Goal: Task Accomplishment & Management: Use online tool/utility

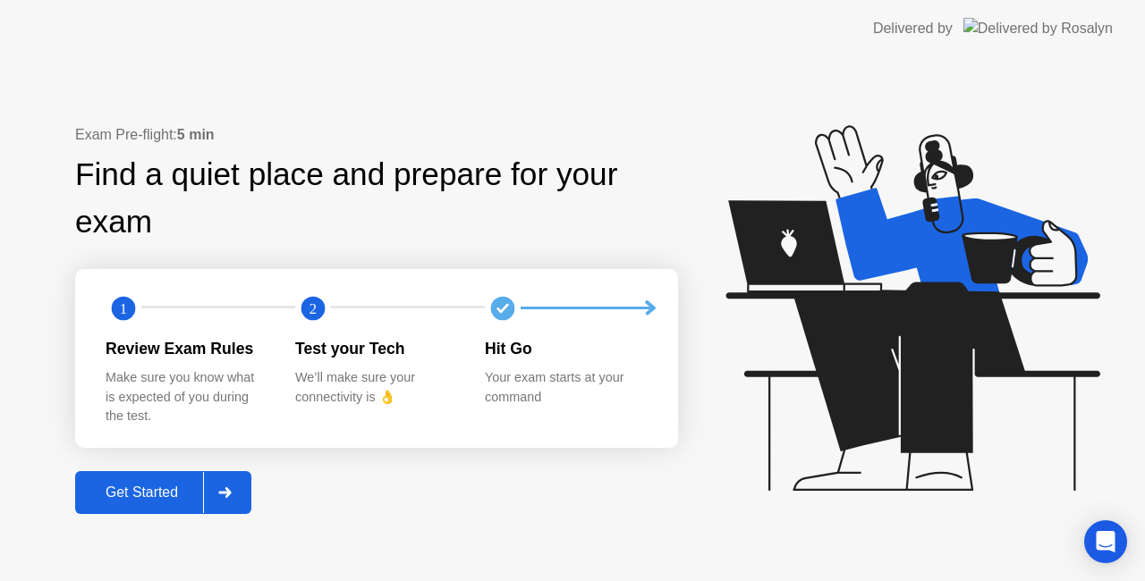
click at [232, 496] on icon at bounding box center [224, 492] width 13 height 11
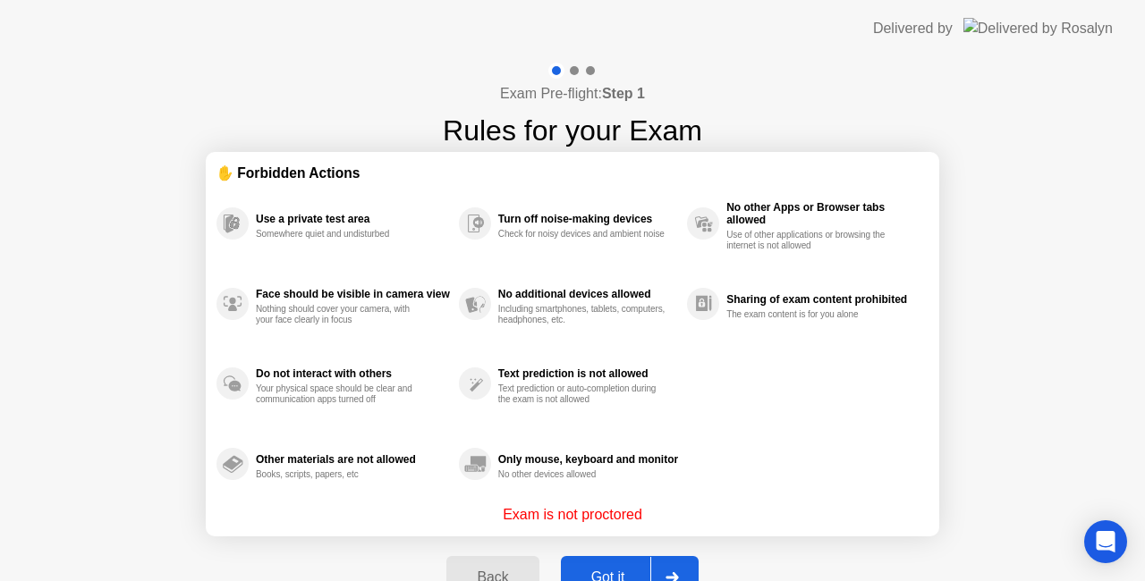
click at [685, 557] on div at bounding box center [671, 577] width 43 height 41
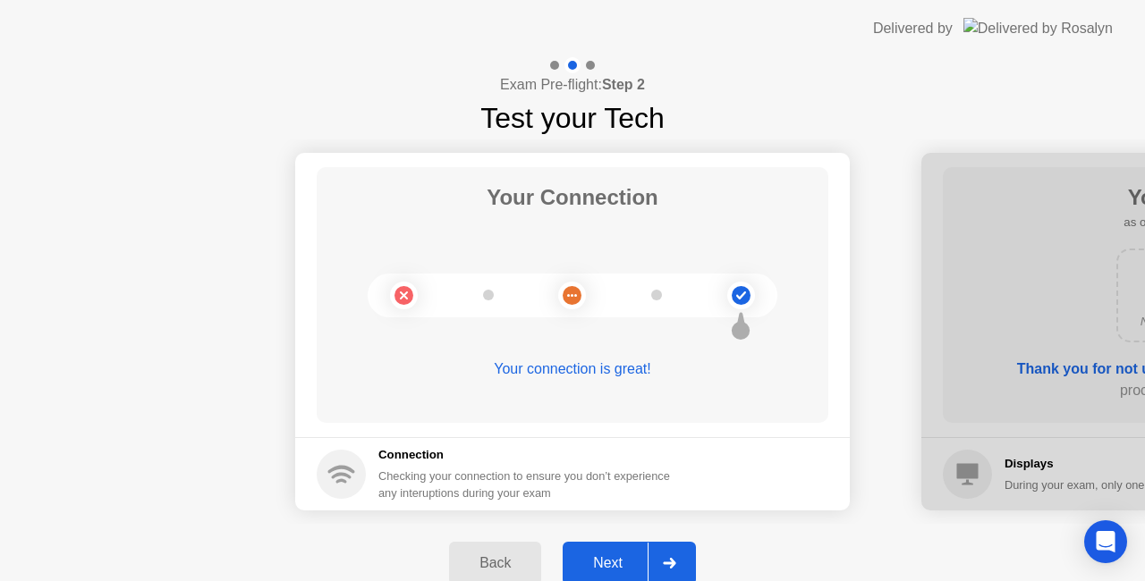
click at [679, 556] on div at bounding box center [669, 563] width 43 height 41
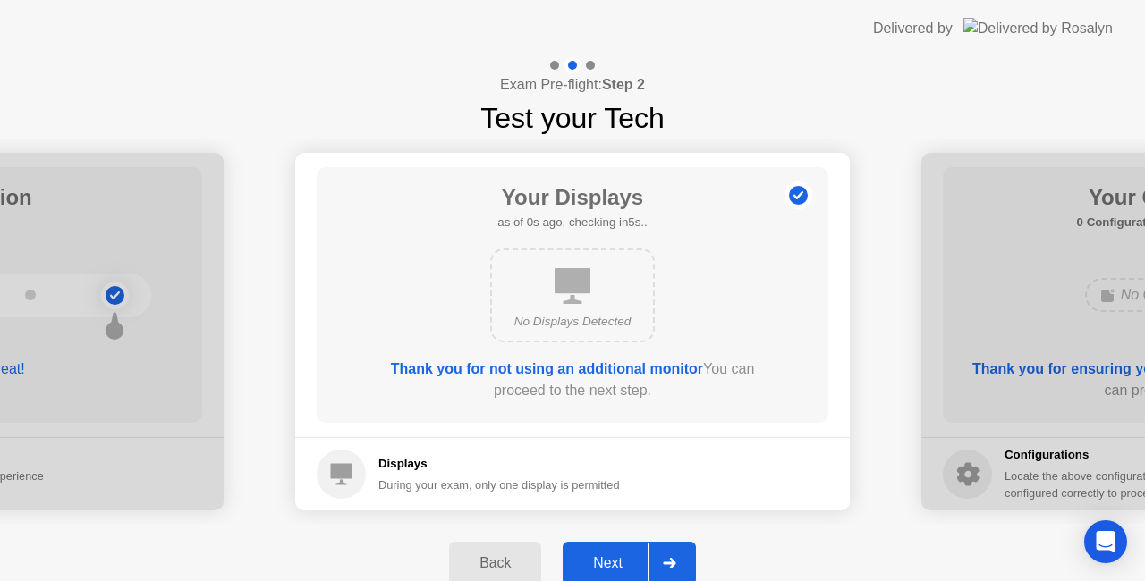
click at [683, 563] on div at bounding box center [669, 563] width 43 height 41
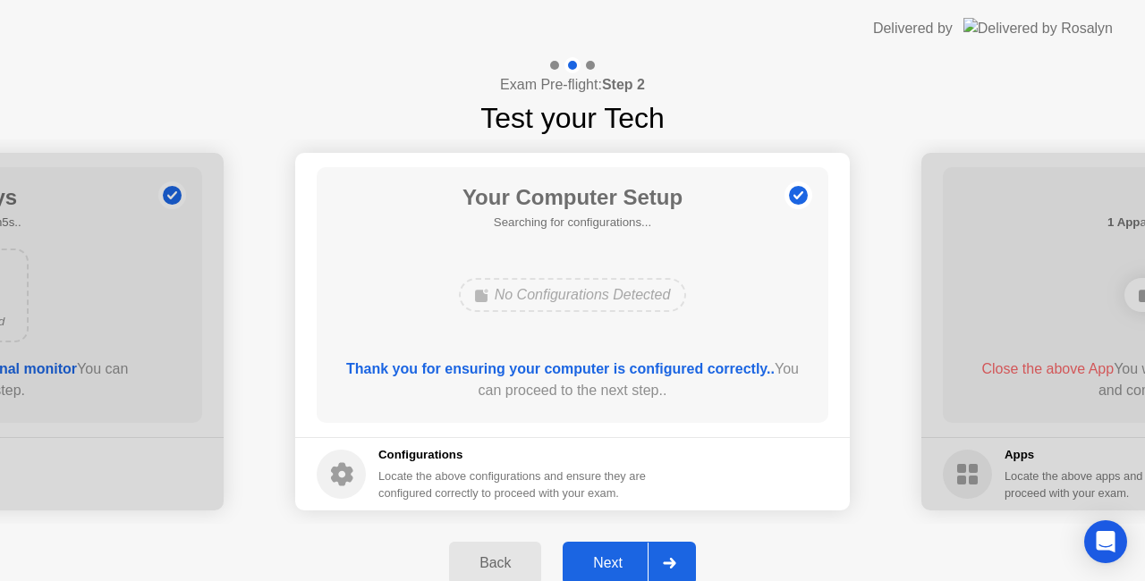
click at [687, 565] on div at bounding box center [669, 563] width 43 height 41
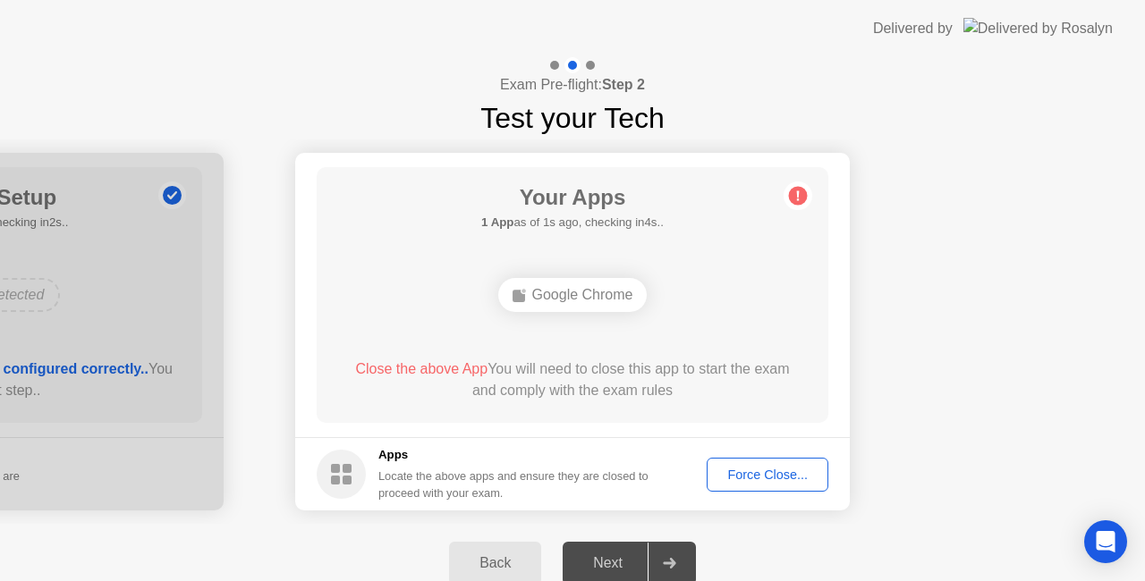
click at [782, 472] on div "Force Close..." at bounding box center [767, 475] width 109 height 14
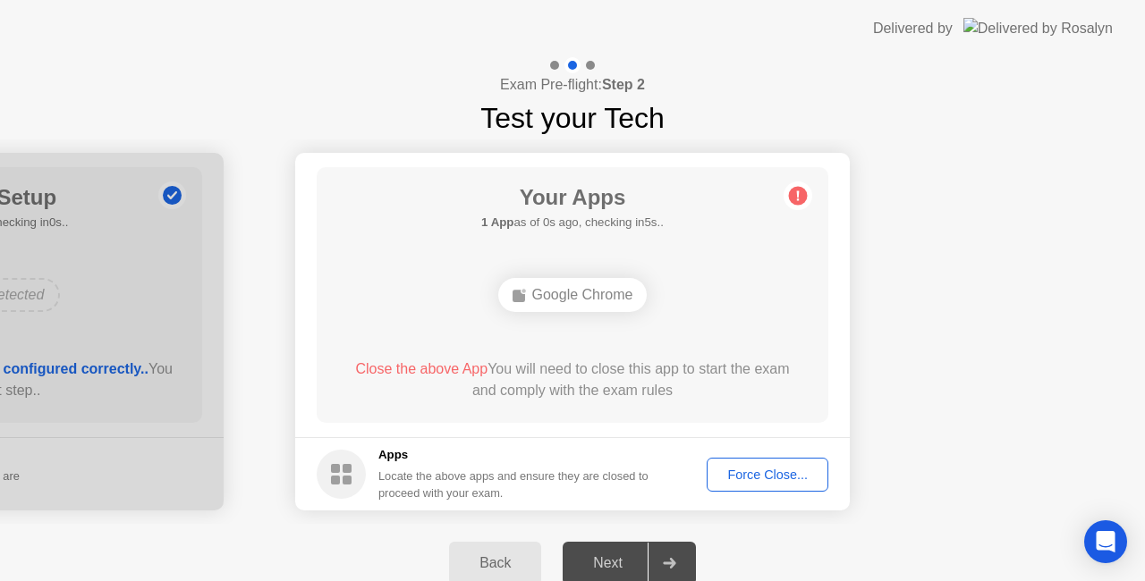
click at [798, 490] on button "Force Close..." at bounding box center [768, 475] width 122 height 34
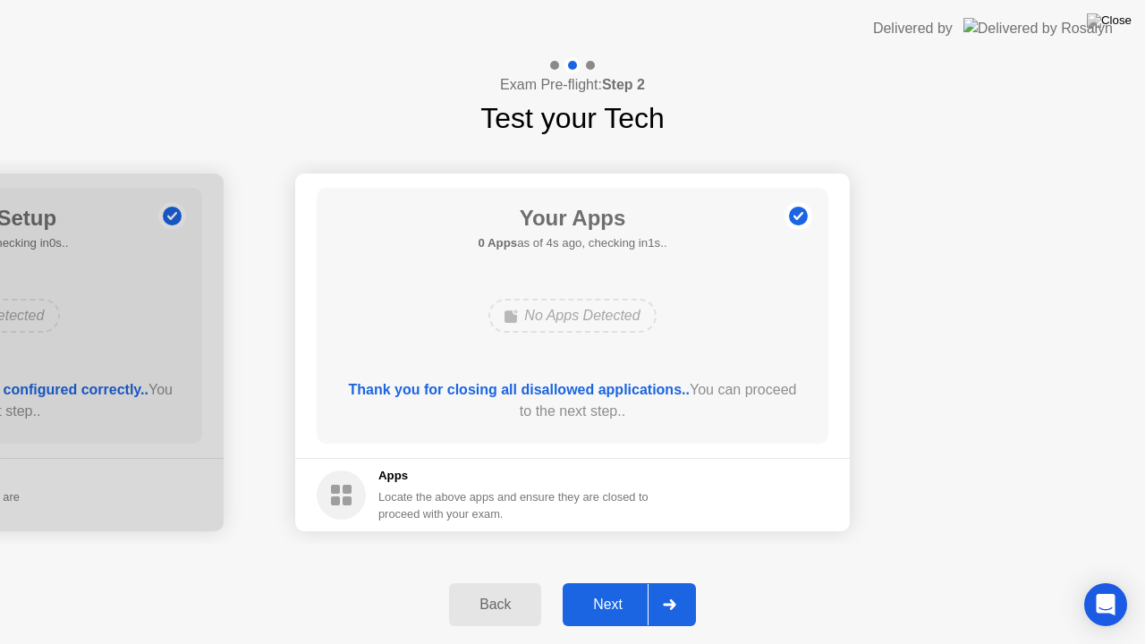
click at [683, 580] on div at bounding box center [669, 604] width 43 height 41
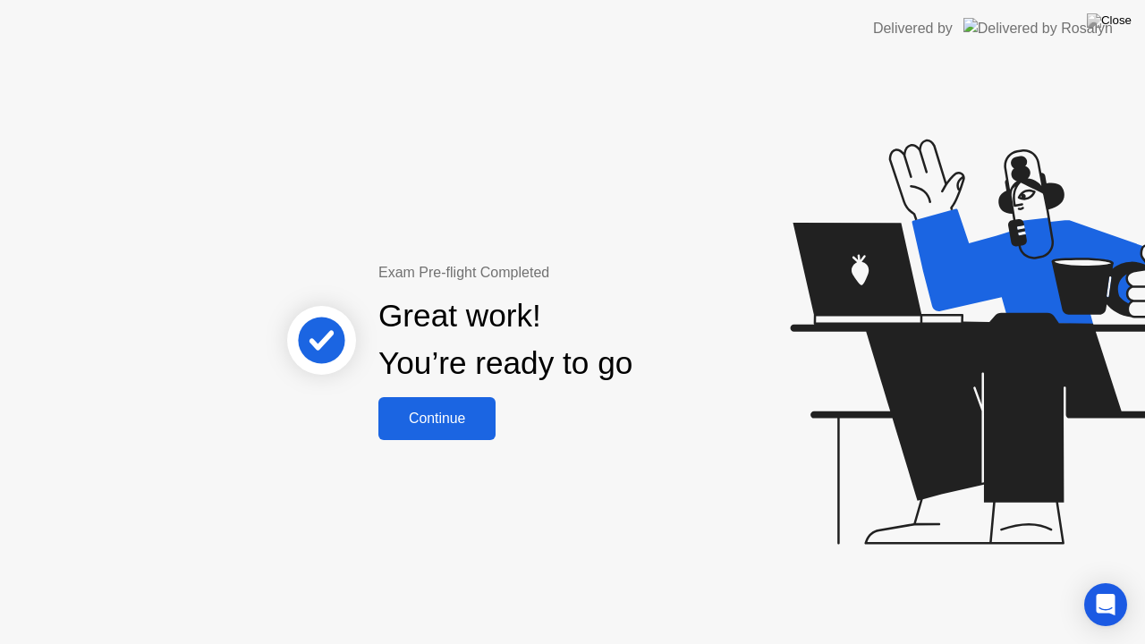
click at [482, 411] on div "Continue" at bounding box center [437, 419] width 106 height 16
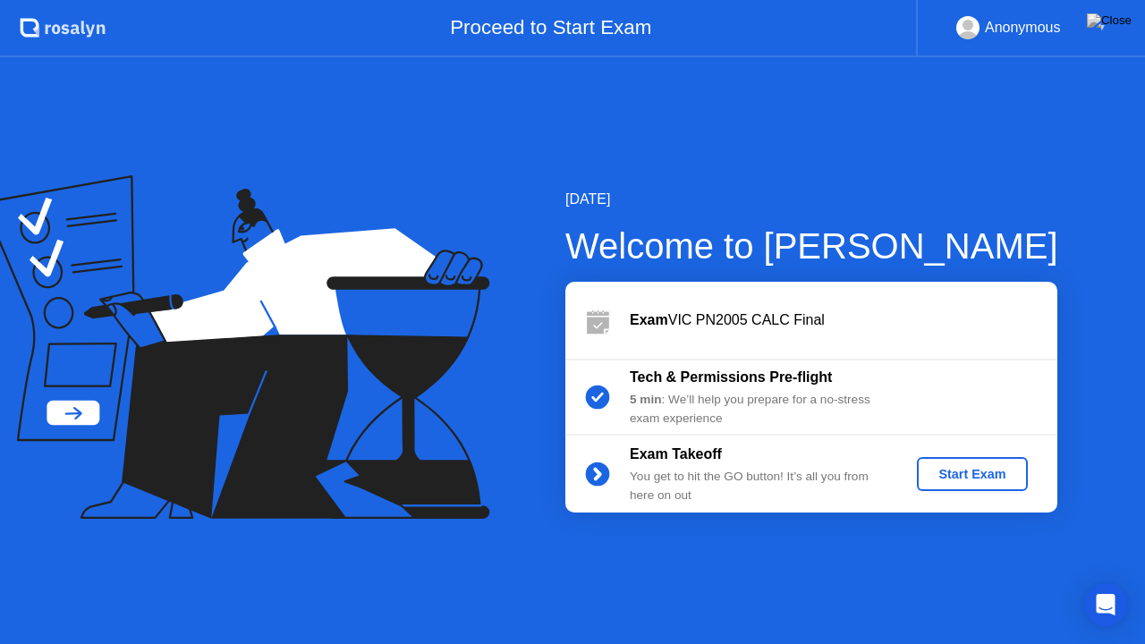
click at [995, 485] on button "Start Exam" at bounding box center [972, 474] width 110 height 34
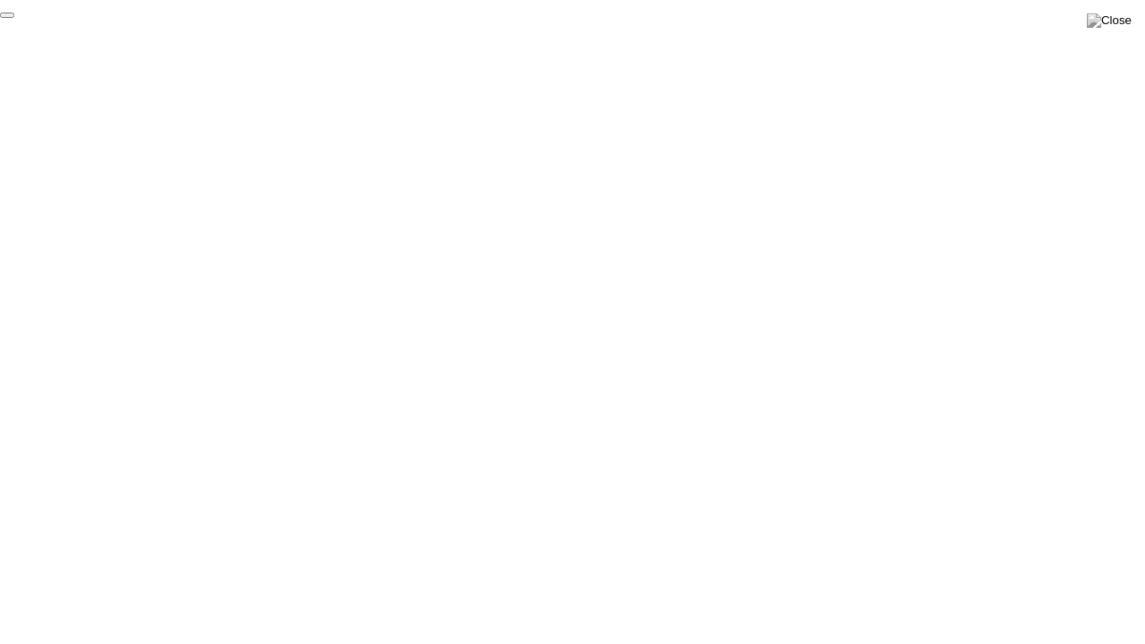
click at [14, 18] on button "End Proctoring Session" at bounding box center [7, 15] width 14 height 5
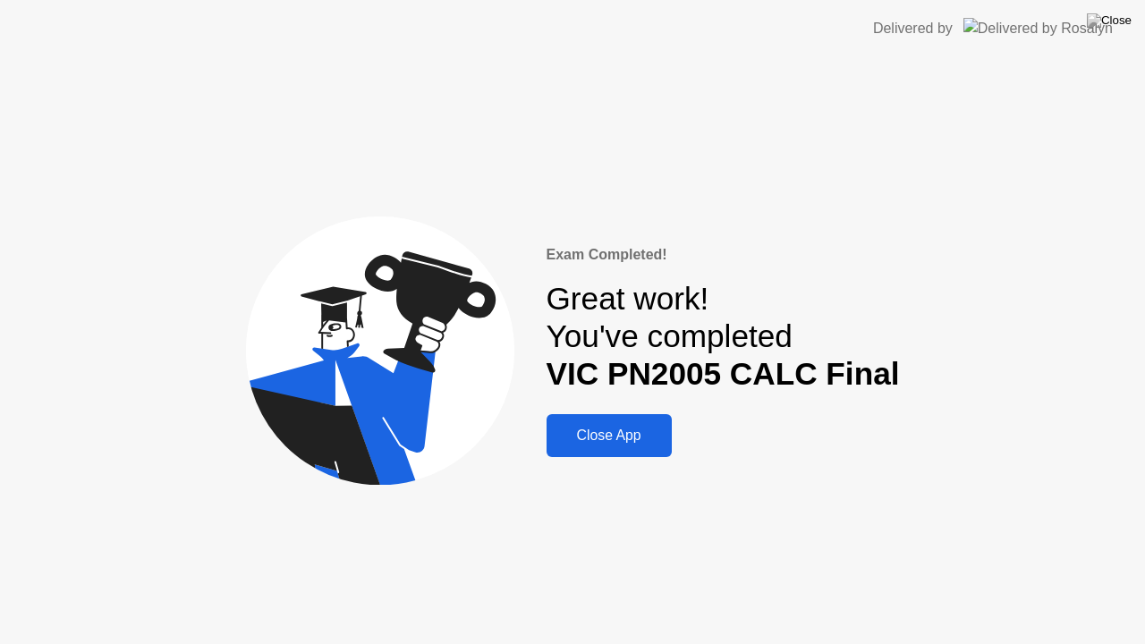
click at [575, 441] on div "Close App" at bounding box center [609, 436] width 114 height 16
